Goal: Task Accomplishment & Management: Complete application form

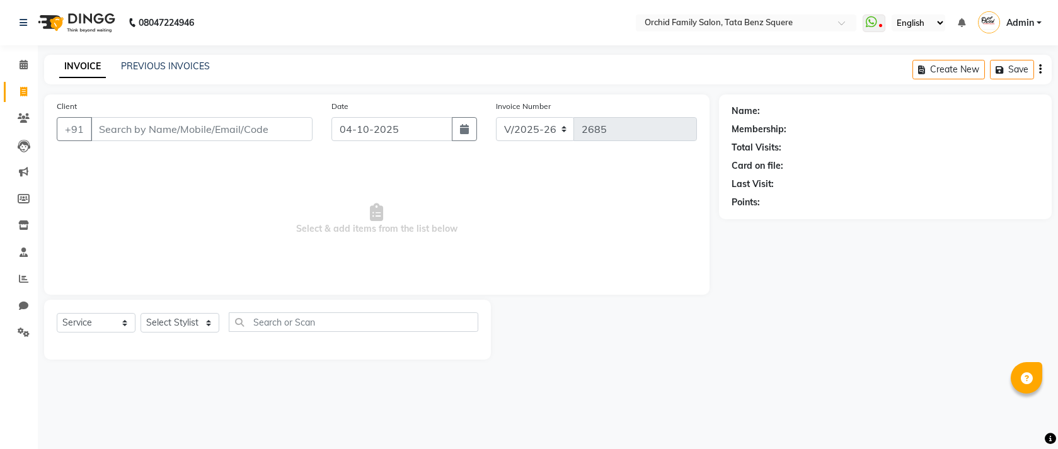
select select "107"
select select "service"
click at [208, 330] on select "Select Stylist Accountant [PERSON_NAME] [PERSON_NAME] [PERSON_NAME] [PERSON_NAM…" at bounding box center [180, 323] width 79 height 20
select select "45556"
click at [141, 314] on select "Select Stylist Accountant [PERSON_NAME] [PERSON_NAME] [PERSON_NAME] [PERSON_NAM…" at bounding box center [180, 323] width 79 height 20
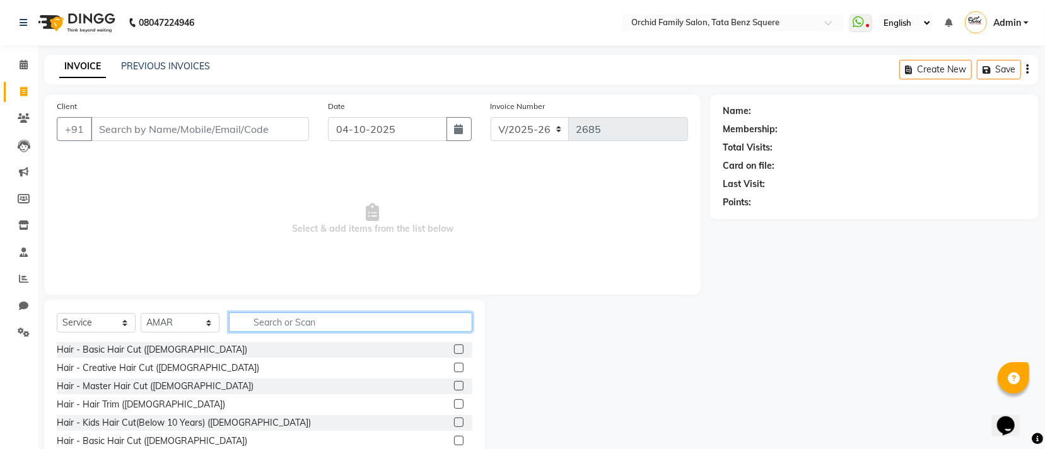
click at [340, 321] on input "text" at bounding box center [350, 323] width 243 height 20
click at [454, 443] on label at bounding box center [458, 440] width 9 height 9
click at [454, 443] on input "checkbox" at bounding box center [458, 442] width 8 height 8
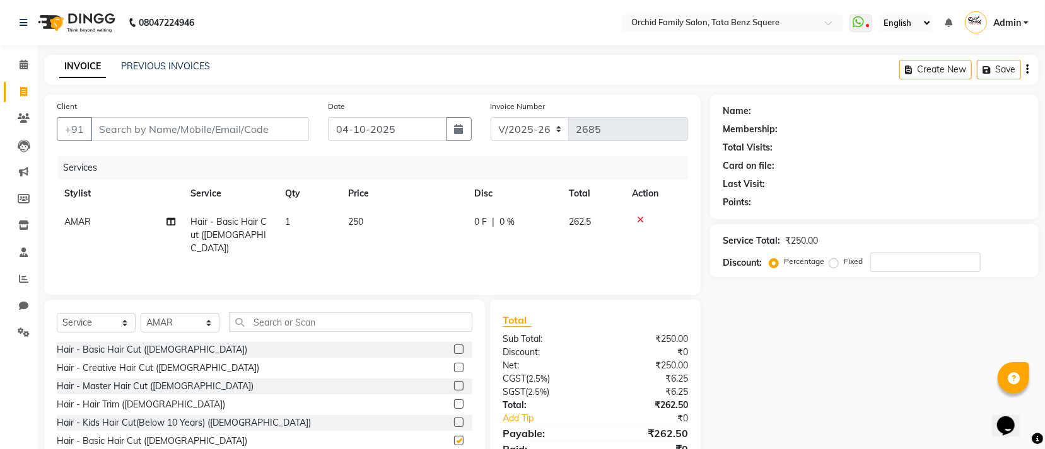
checkbox input "false"
click at [339, 329] on input "text" at bounding box center [350, 323] width 243 height 20
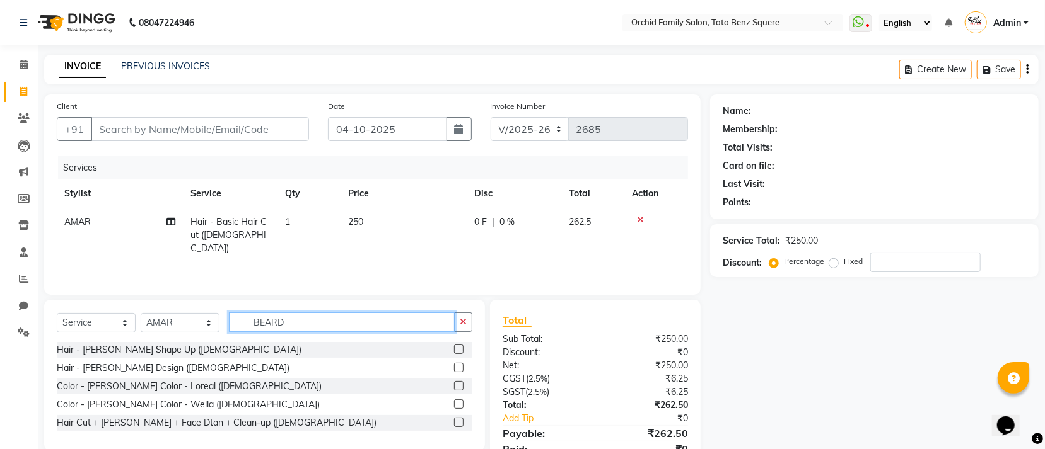
type input "BEARD"
click at [456, 347] on label at bounding box center [458, 349] width 9 height 9
click at [456, 347] on input "checkbox" at bounding box center [458, 350] width 8 height 8
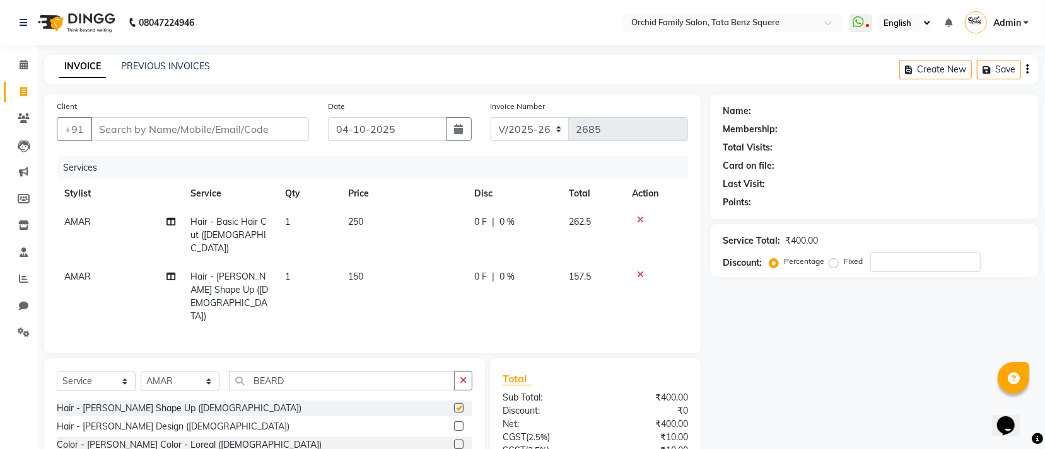
checkbox input "false"
click at [139, 124] on input "Client" at bounding box center [200, 129] width 218 height 24
type input "9"
type input "0"
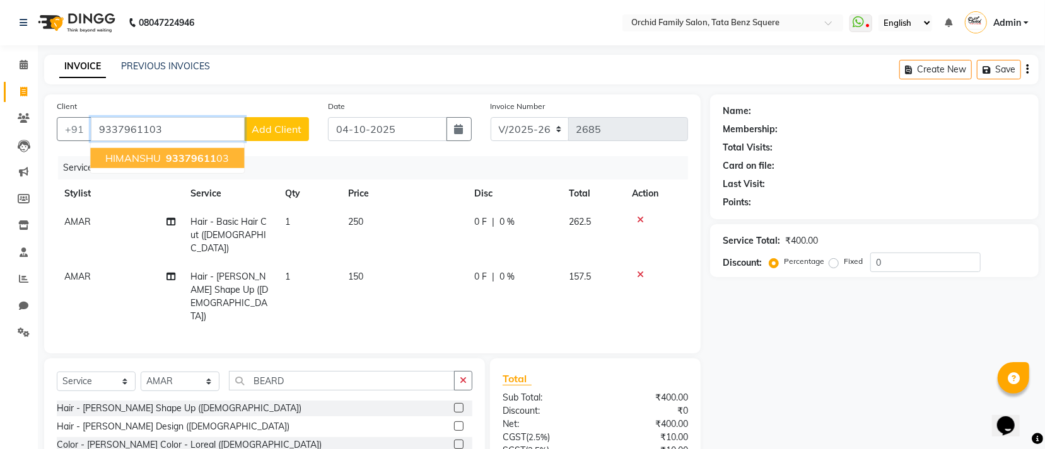
type input "9337961103"
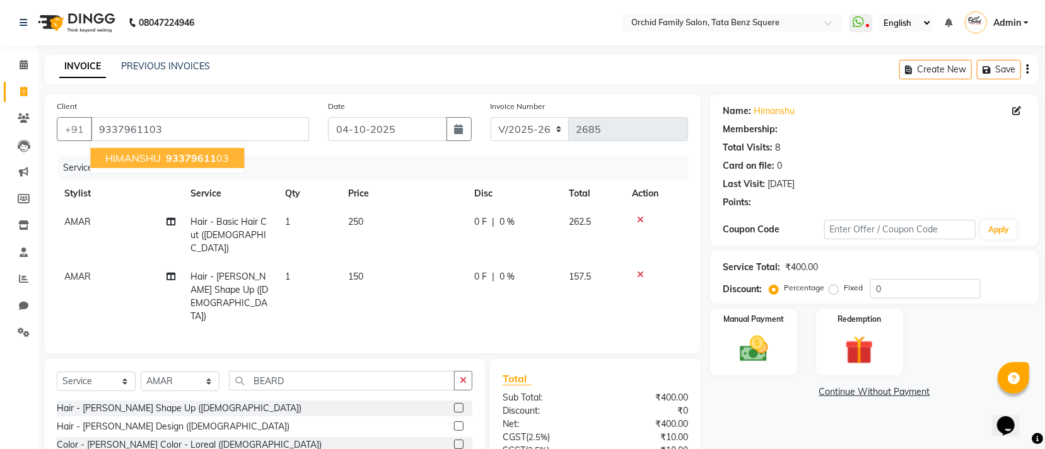
select select "1: Object"
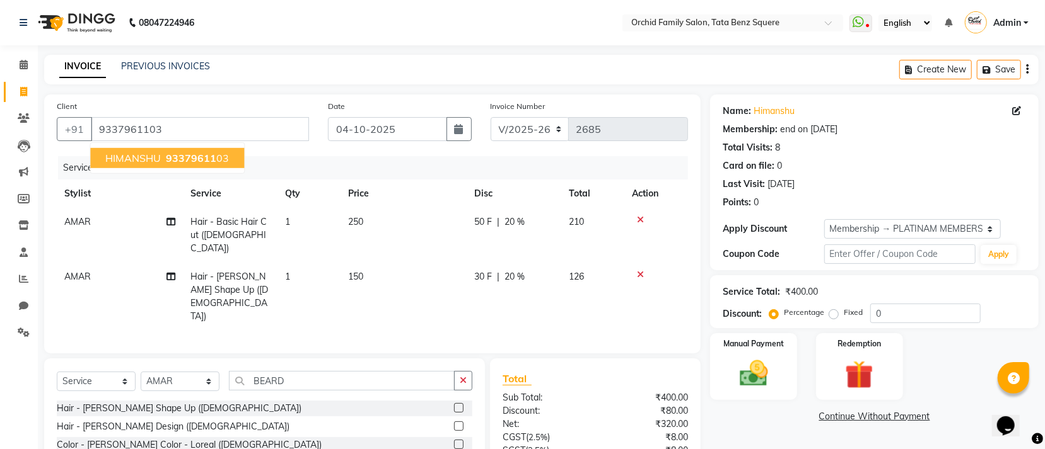
click at [145, 161] on span "HIMANSHU" at bounding box center [132, 158] width 55 height 13
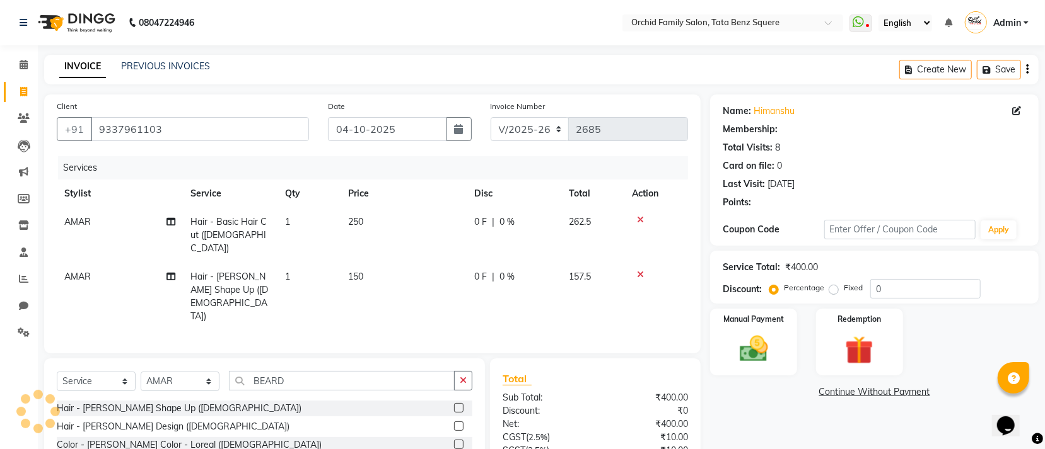
select select "1: Object"
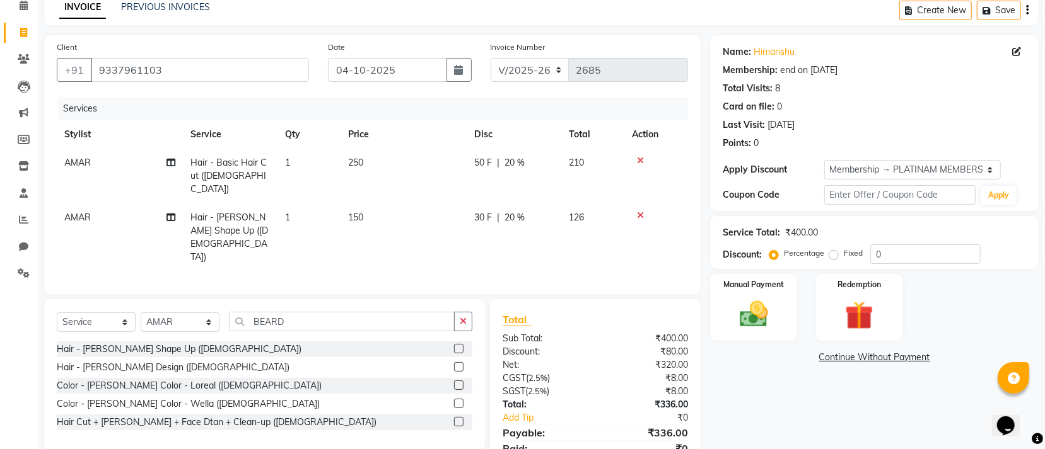
scroll to position [89, 0]
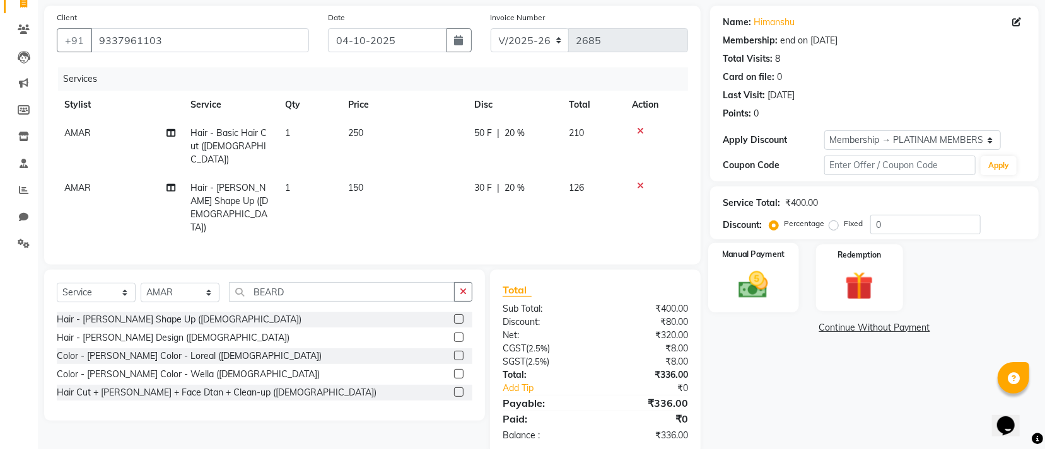
click at [777, 289] on img at bounding box center [753, 285] width 48 height 34
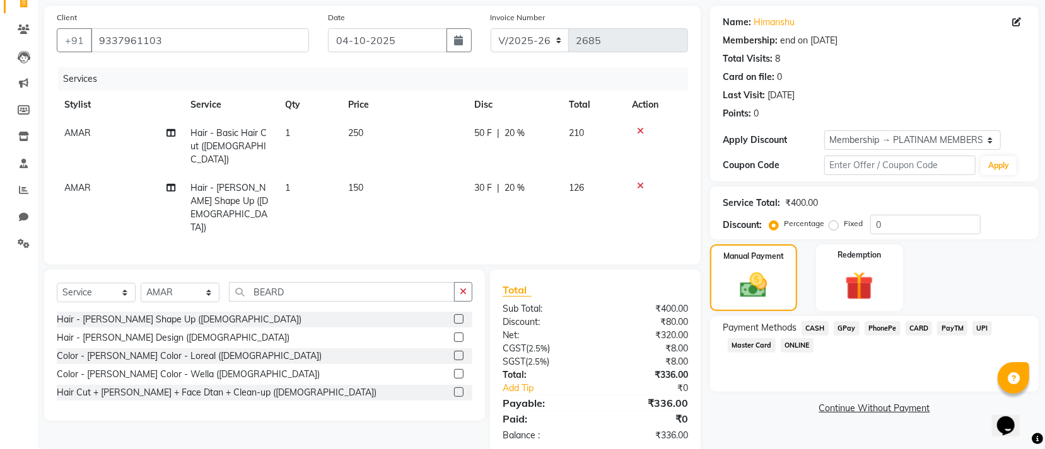
click at [845, 330] on span "GPay" at bounding box center [846, 329] width 26 height 14
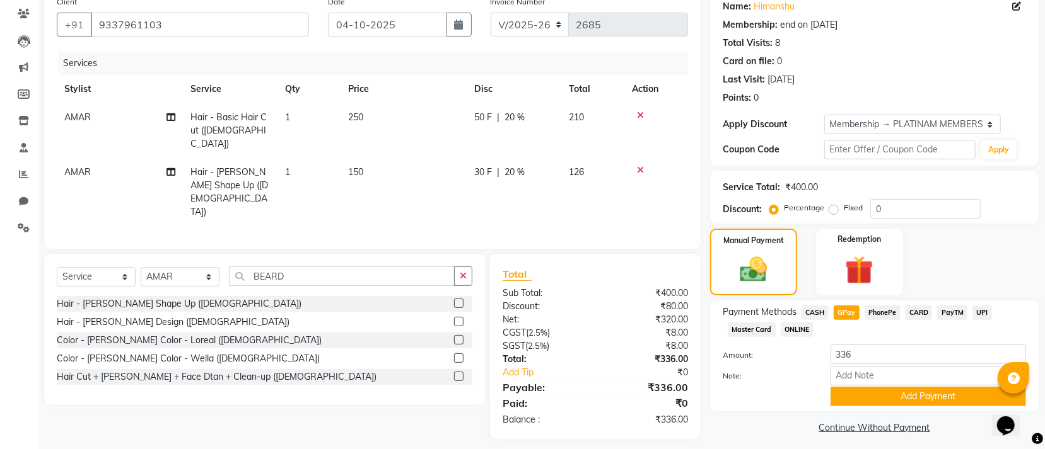
scroll to position [113, 0]
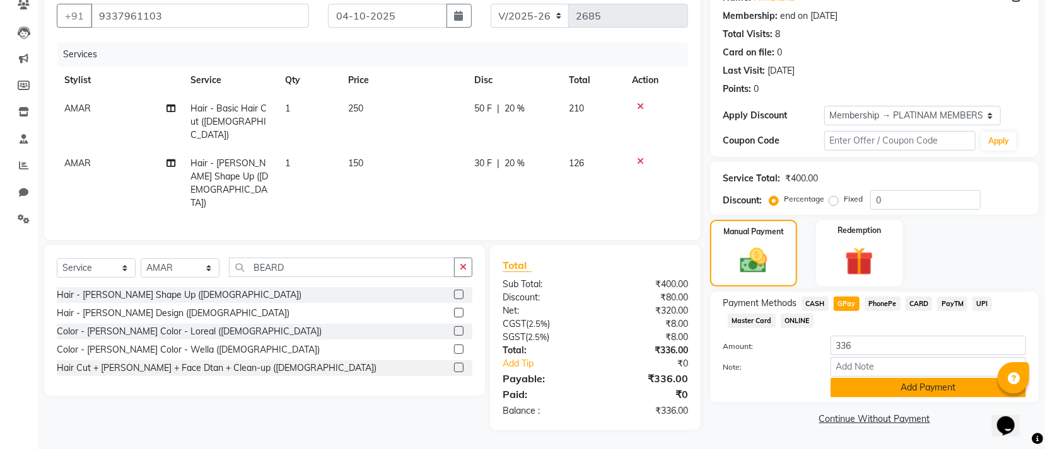
click at [912, 388] on button "Add Payment" at bounding box center [927, 388] width 195 height 20
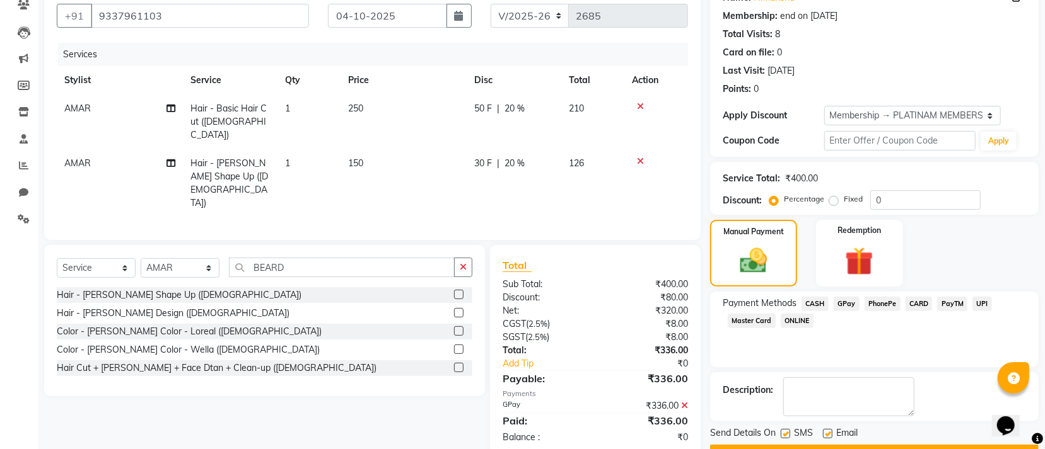
scroll to position [147, 0]
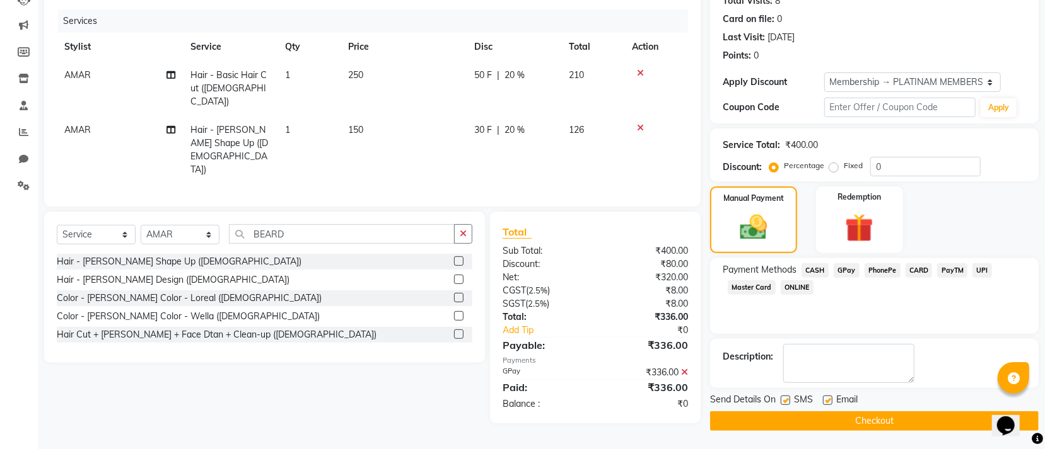
click at [866, 421] on button "Checkout" at bounding box center [874, 422] width 328 height 20
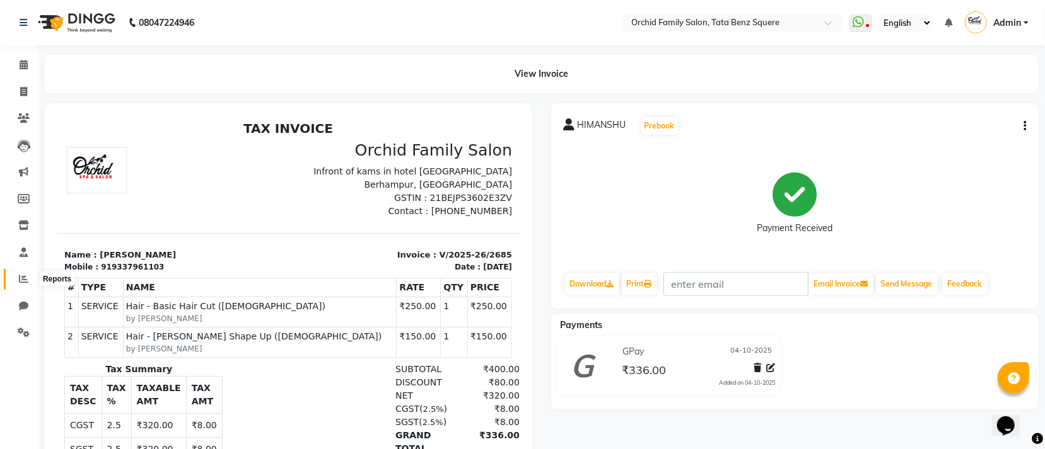
click at [19, 274] on icon at bounding box center [23, 278] width 9 height 9
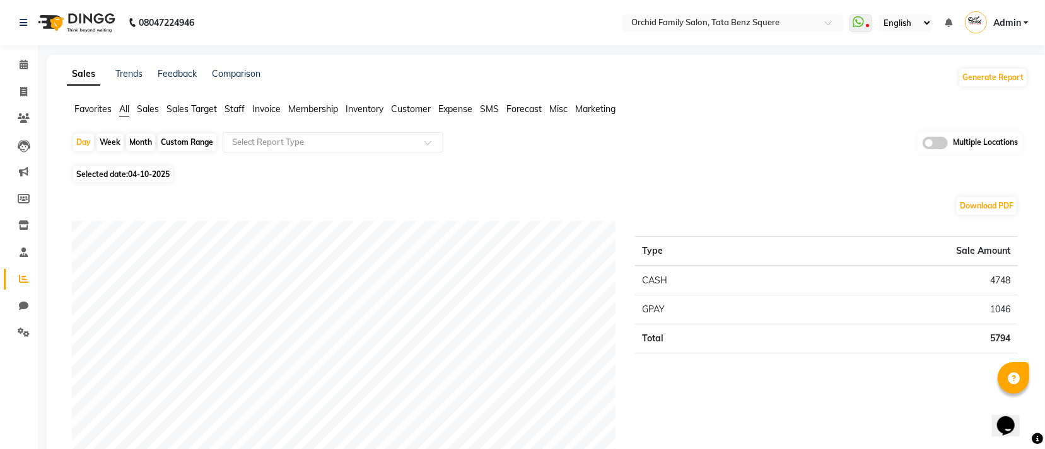
click at [144, 136] on div "Month" at bounding box center [140, 143] width 29 height 18
select select "10"
select select "2025"
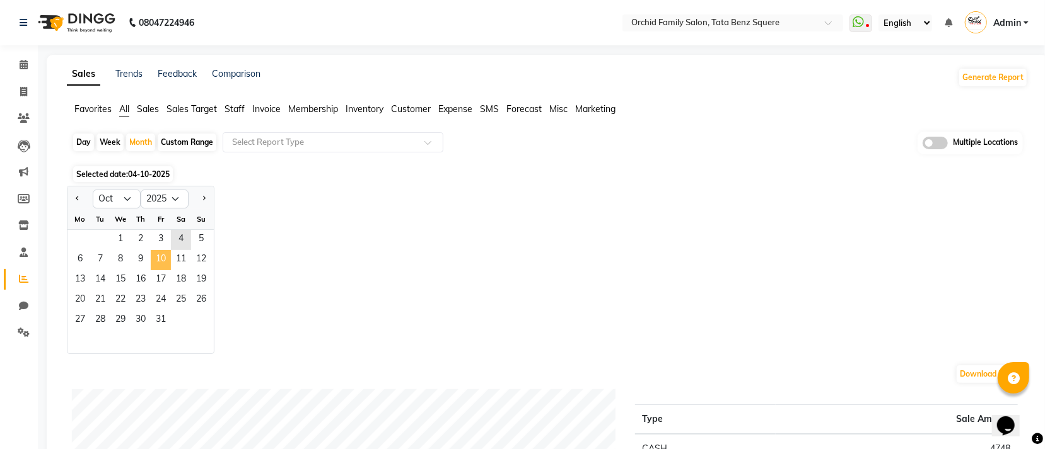
click at [151, 262] on span "10" at bounding box center [161, 260] width 20 height 20
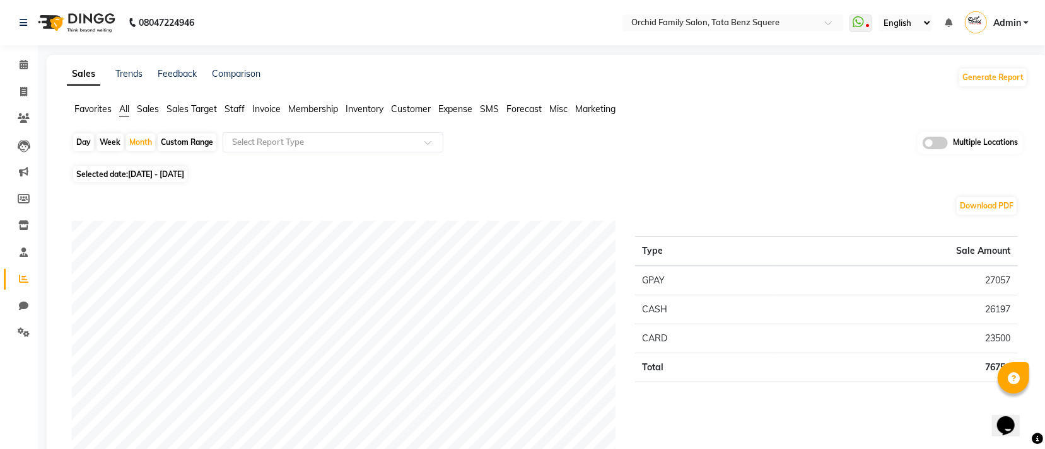
click at [232, 109] on span "Staff" at bounding box center [234, 108] width 20 height 11
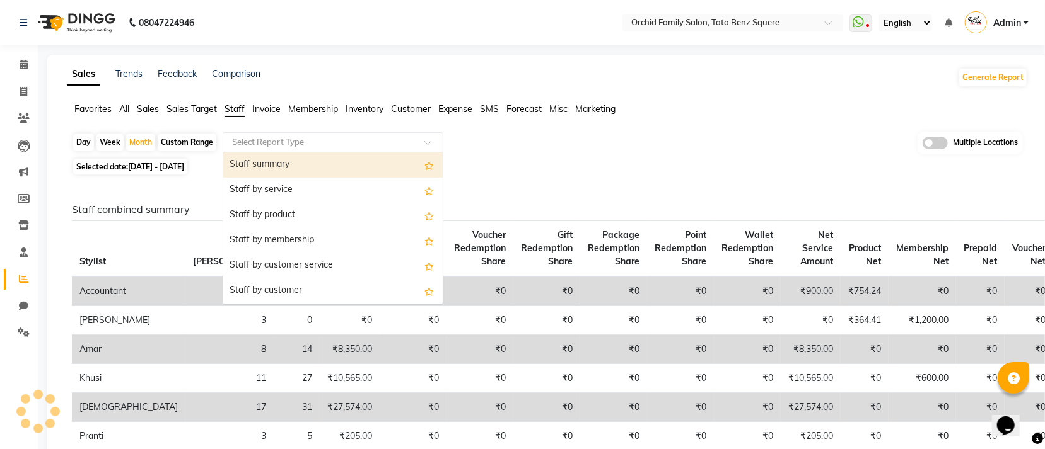
click at [267, 139] on input "text" at bounding box center [320, 142] width 182 height 13
click at [269, 163] on div "Staff summary" at bounding box center [332, 165] width 219 height 25
select select "full_report"
select select "csv"
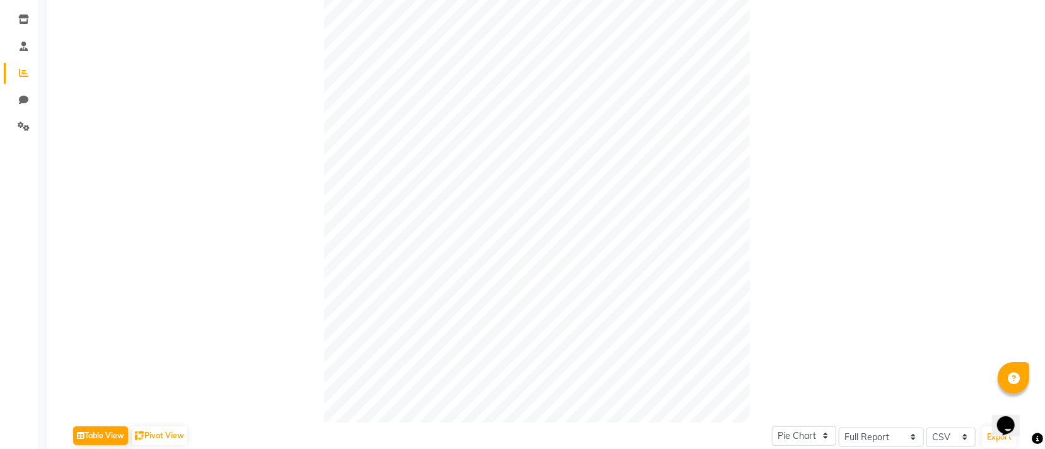
scroll to position [95, 0]
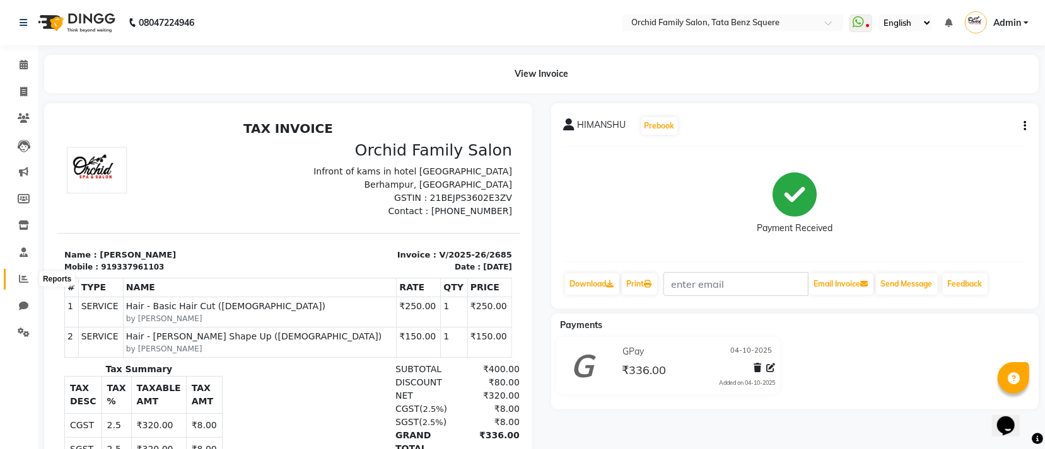
click at [18, 284] on span at bounding box center [24, 279] width 22 height 14
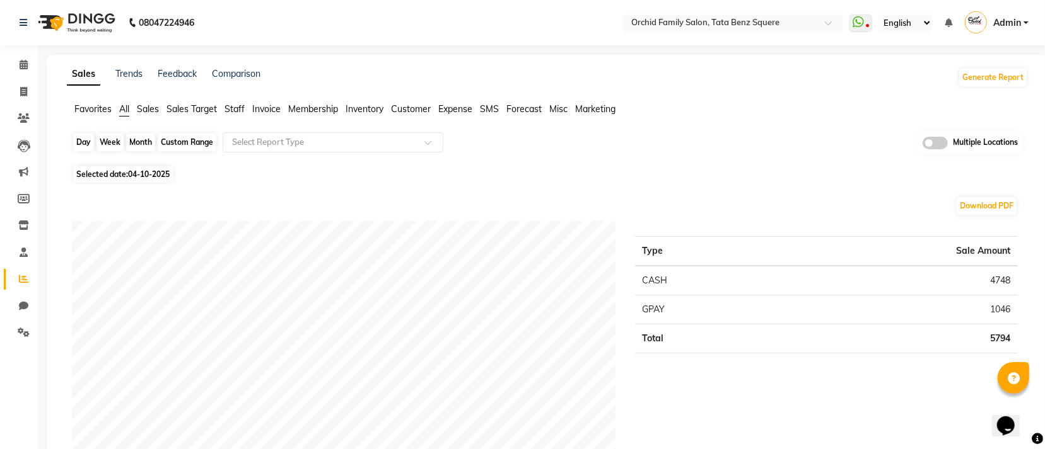
click at [83, 146] on div "Day" at bounding box center [83, 143] width 21 height 18
select select "10"
select select "2025"
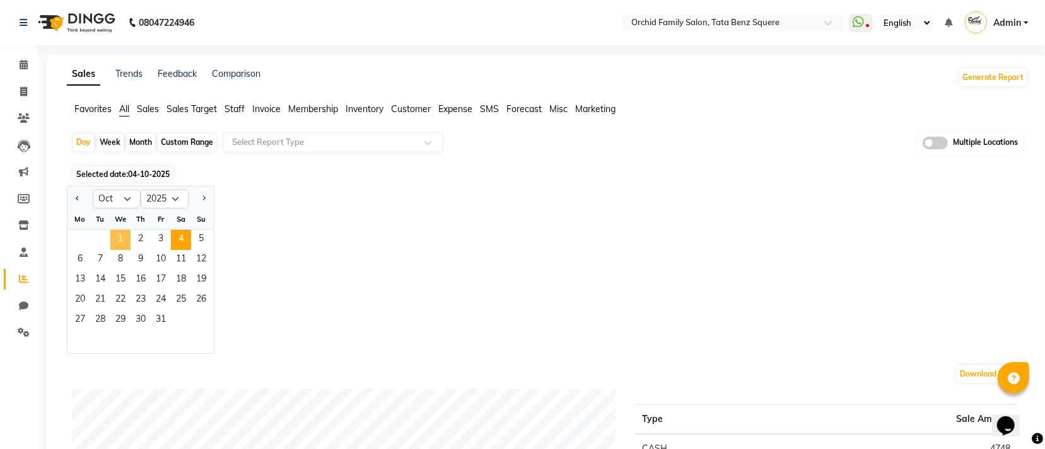
click at [122, 240] on span "1" at bounding box center [120, 240] width 20 height 20
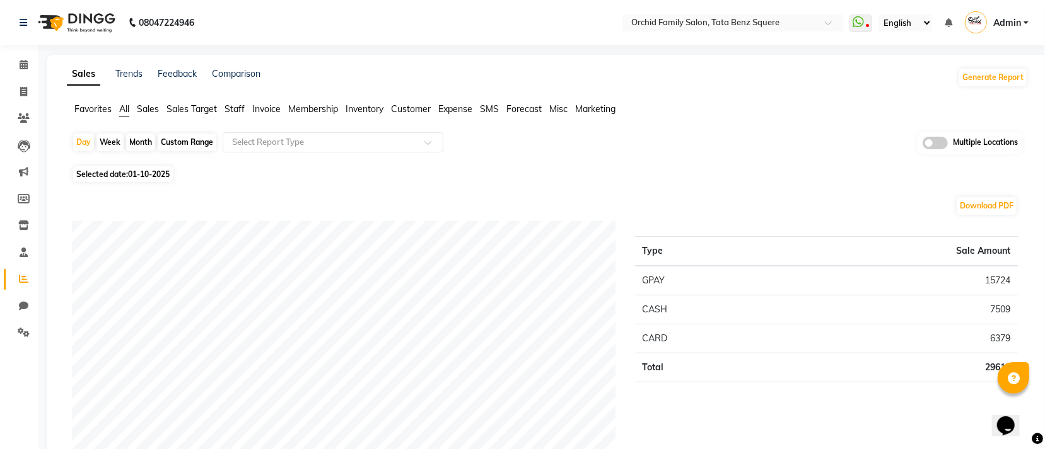
click at [242, 112] on span "Staff" at bounding box center [234, 108] width 20 height 11
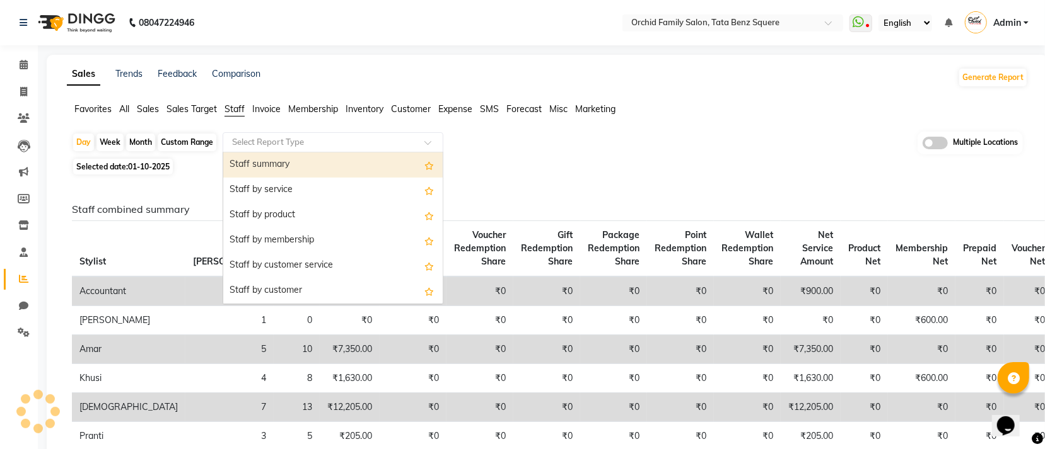
click at [257, 146] on input "text" at bounding box center [320, 142] width 182 height 13
click at [259, 160] on div "Staff summary" at bounding box center [332, 165] width 219 height 25
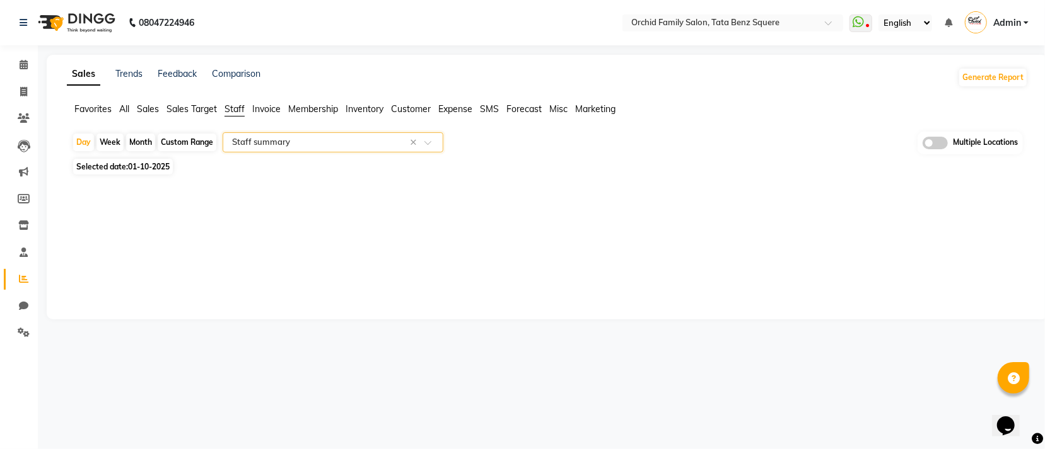
select select "full_report"
select select "csv"
